Goal: Navigation & Orientation: Find specific page/section

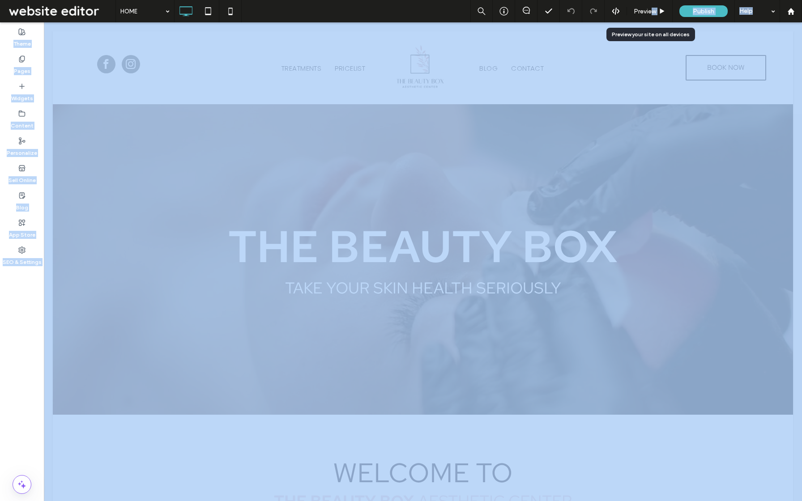
click at [651, 8] on span "Preview" at bounding box center [645, 12] width 22 height 8
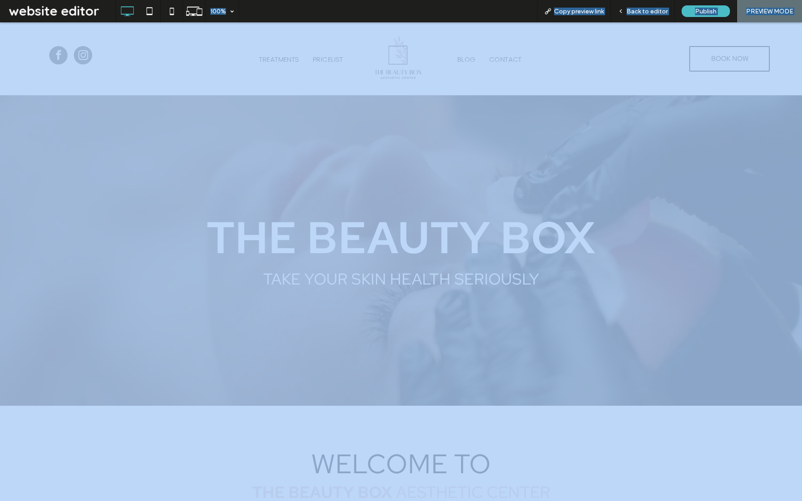
click at [631, 78] on ul "BLOG CONTACT" at bounding box center [551, 59] width 201 height 56
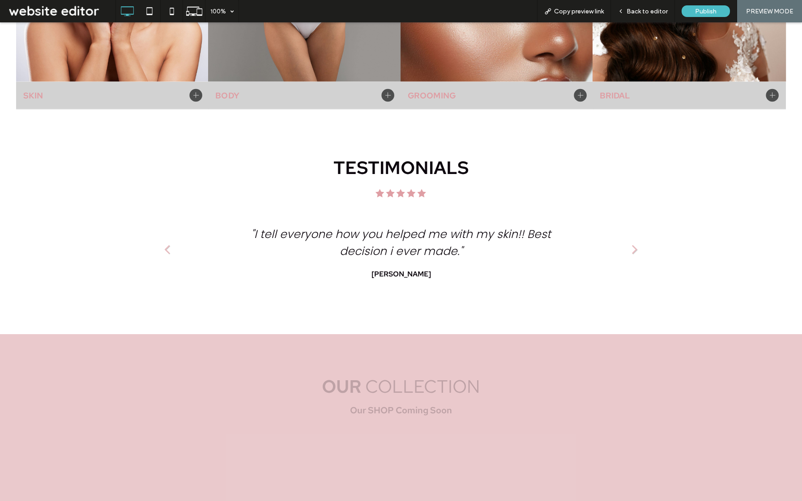
scroll to position [1711, 0]
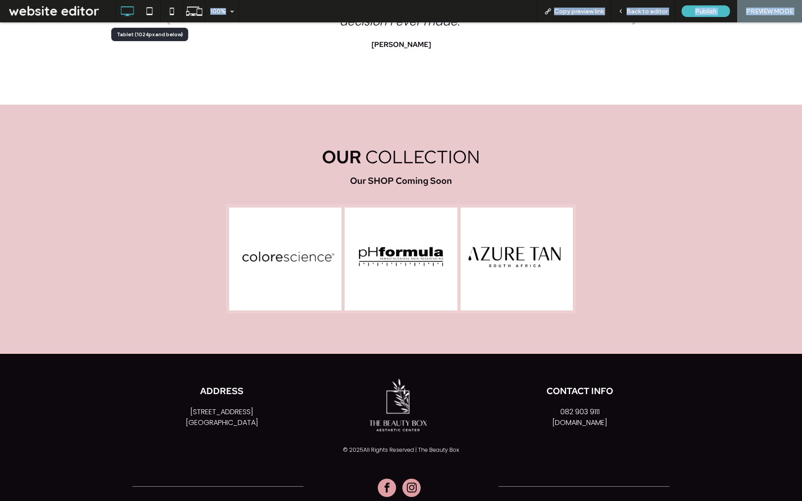
click at [154, 9] on icon at bounding box center [150, 11] width 18 height 18
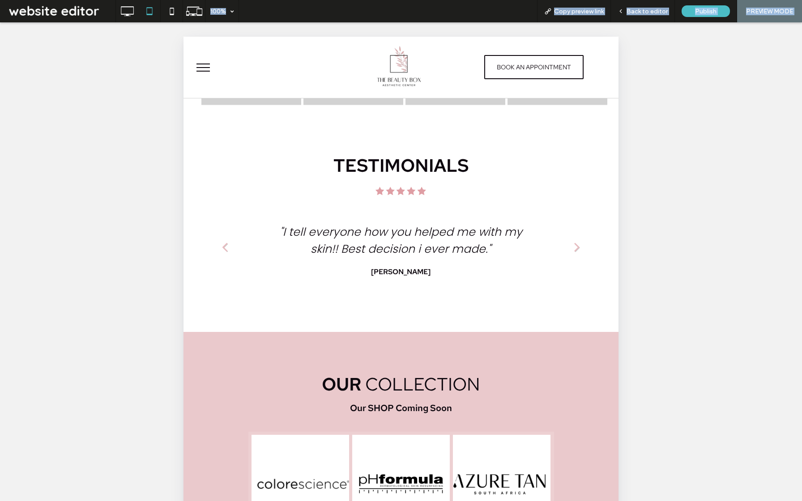
scroll to position [1432, 0]
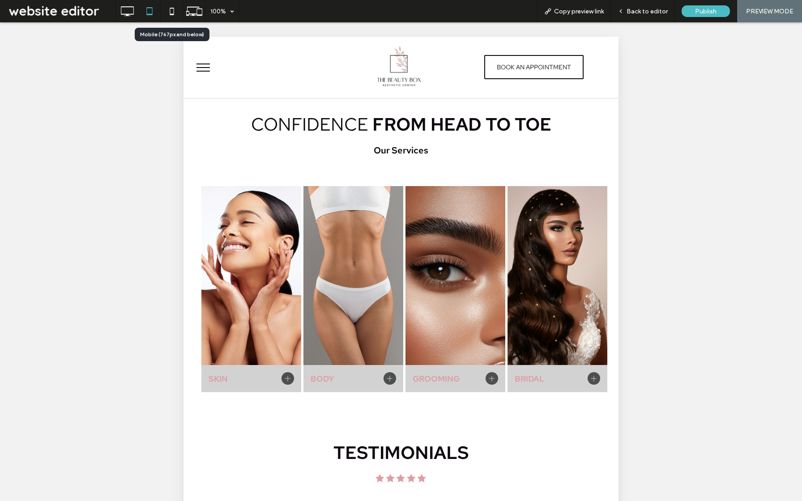
click at [169, 5] on icon at bounding box center [172, 11] width 18 height 18
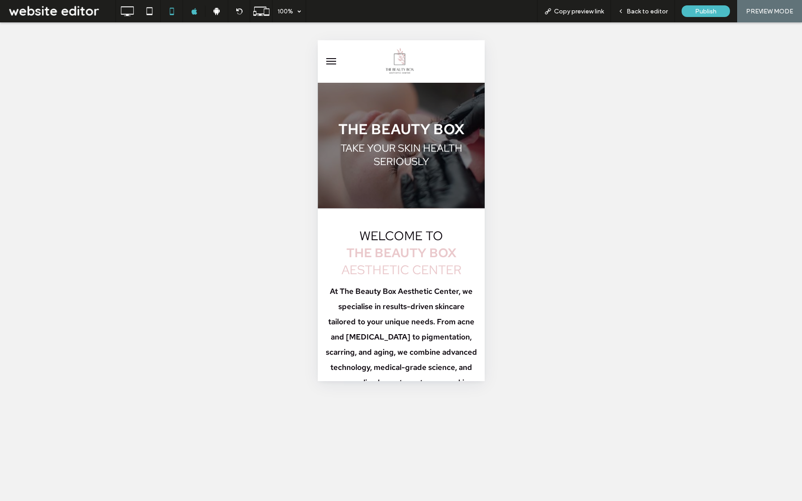
scroll to position [0, 0]
click at [212, 11] on div at bounding box center [217, 11] width 22 height 8
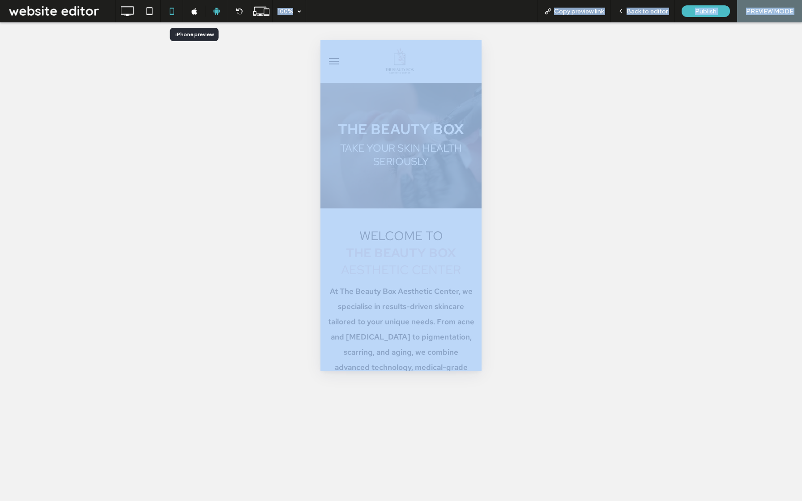
drag, startPoint x: 196, startPoint y: 10, endPoint x: 196, endPoint y: 452, distance: 442.4
click at [196, 10] on icon at bounding box center [194, 11] width 7 height 7
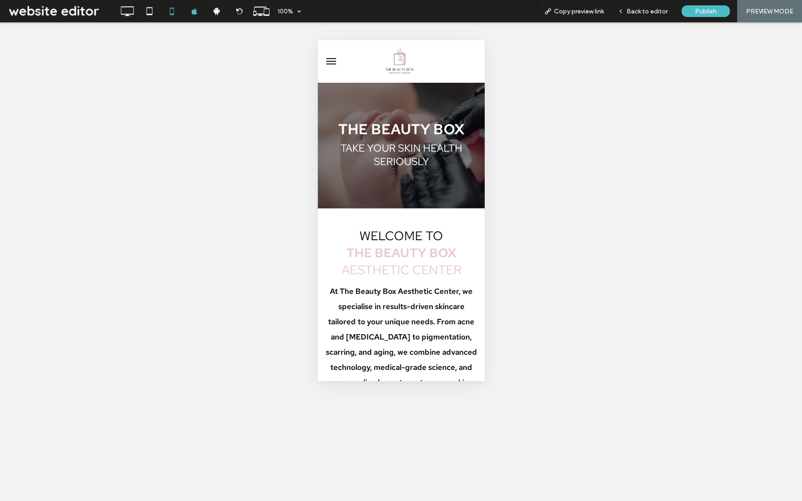
click at [252, 111] on div "Unhide? Yes" at bounding box center [401, 261] width 802 height 479
click at [643, 18] on div "Back to editor" at bounding box center [643, 11] width 64 height 22
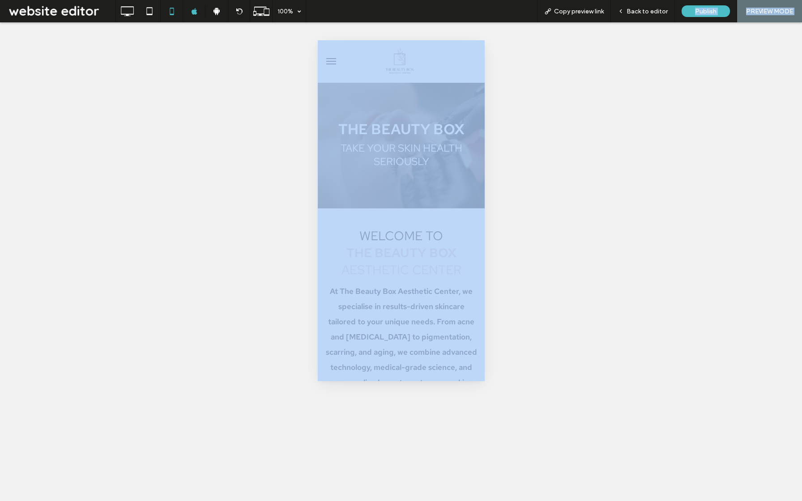
drag, startPoint x: 669, startPoint y: 8, endPoint x: 669, endPoint y: 450, distance: 442.4
click at [669, 8] on div "Back to editor" at bounding box center [643, 12] width 64 height 8
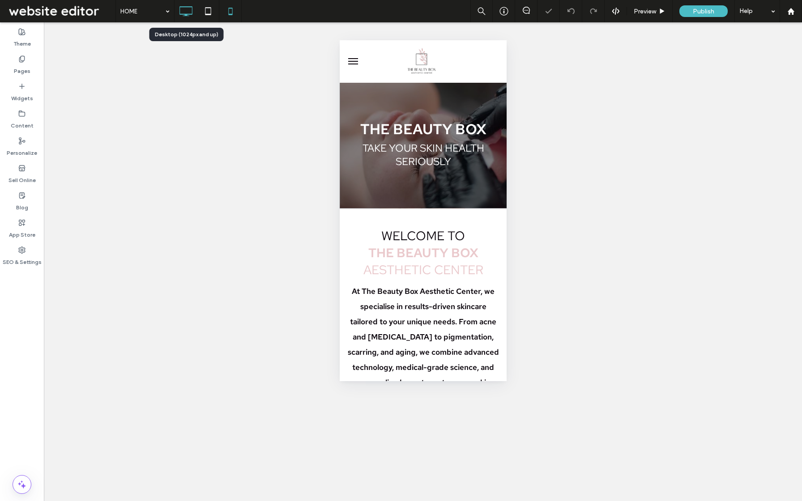
click at [188, 11] on icon at bounding box center [186, 11] width 18 height 18
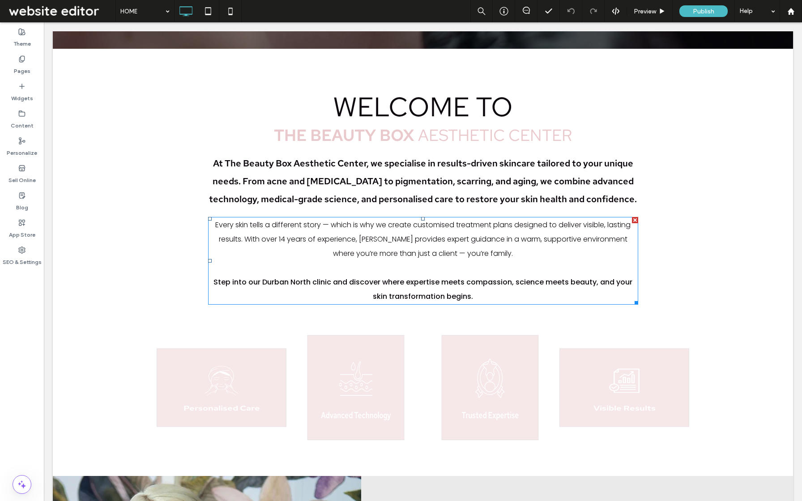
scroll to position [388, 0]
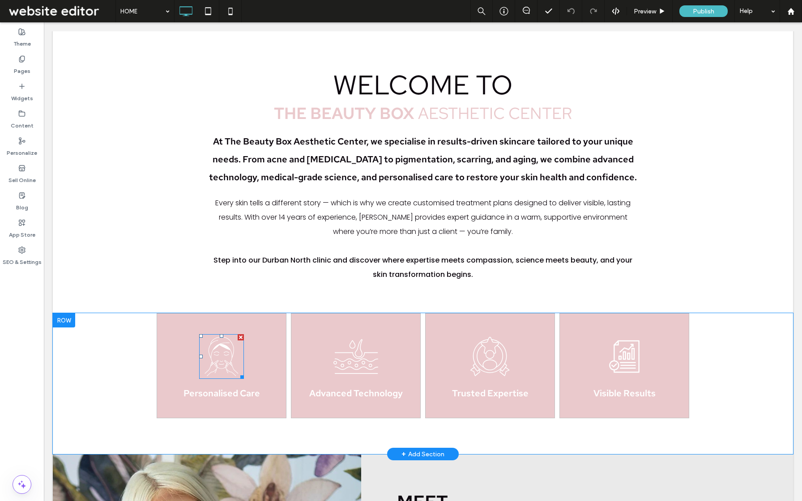
click at [234, 372] on icon at bounding box center [221, 356] width 45 height 45
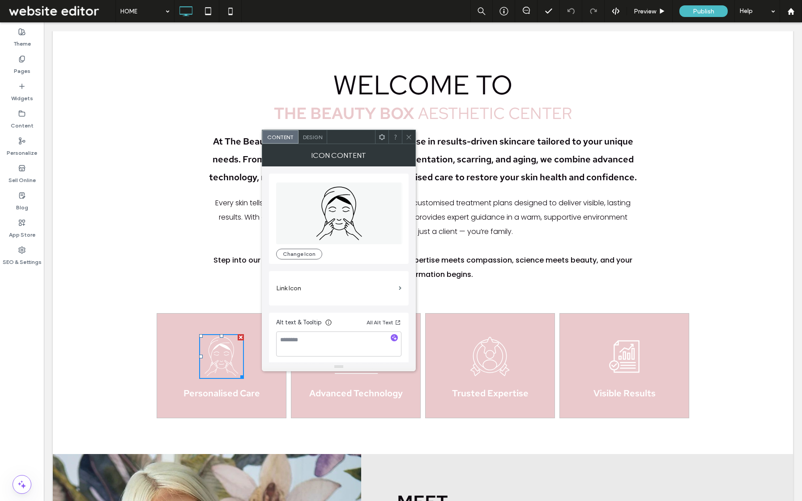
scroll to position [2, 0]
click at [411, 138] on icon at bounding box center [409, 137] width 7 height 7
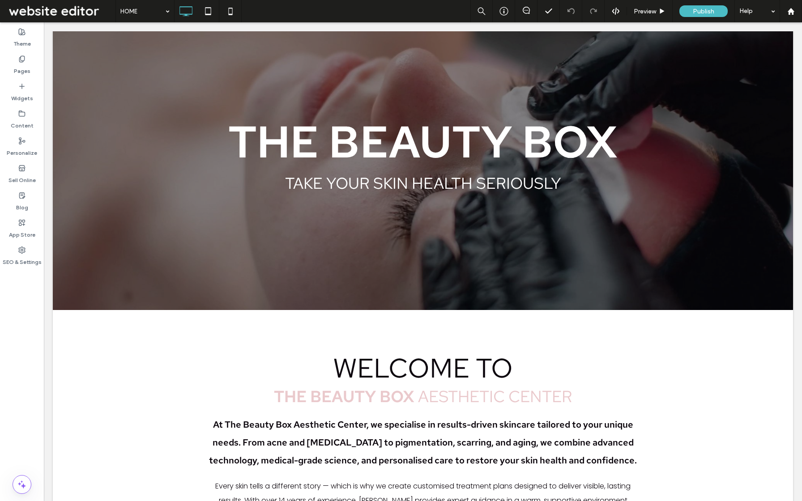
scroll to position [0, 0]
